Goal: Task Accomplishment & Management: Manage account settings

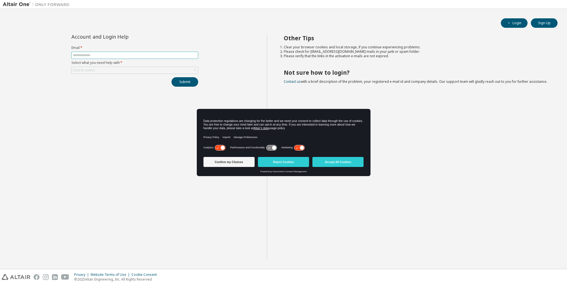
click at [88, 56] on input "text" at bounding box center [135, 55] width 124 height 4
type input "**********"
click at [334, 162] on button "Accept All Cookies" at bounding box center [337, 162] width 51 height 10
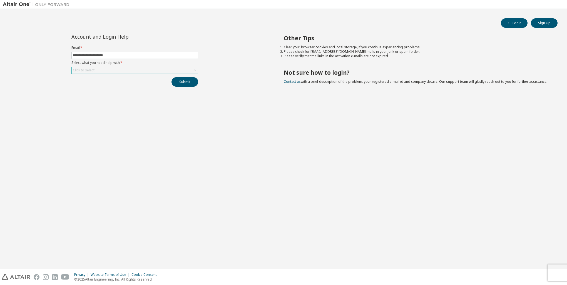
drag, startPoint x: 79, startPoint y: 68, endPoint x: 84, endPoint y: 71, distance: 6.0
click at [79, 68] on div "Click to select" at bounding box center [84, 70] width 22 height 4
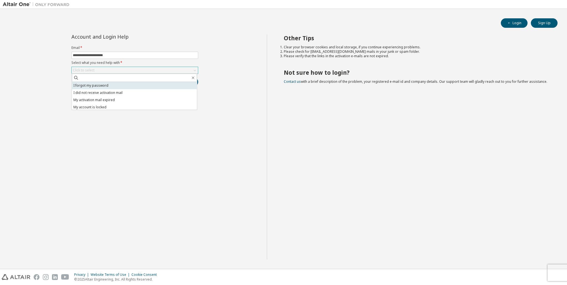
click at [89, 87] on li "I forgot my password" at bounding box center [134, 85] width 125 height 7
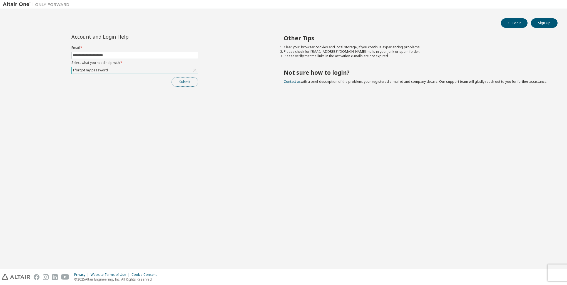
click at [184, 82] on button "Submit" at bounding box center [184, 81] width 27 height 9
